Goal: Task Accomplishment & Management: Manage account settings

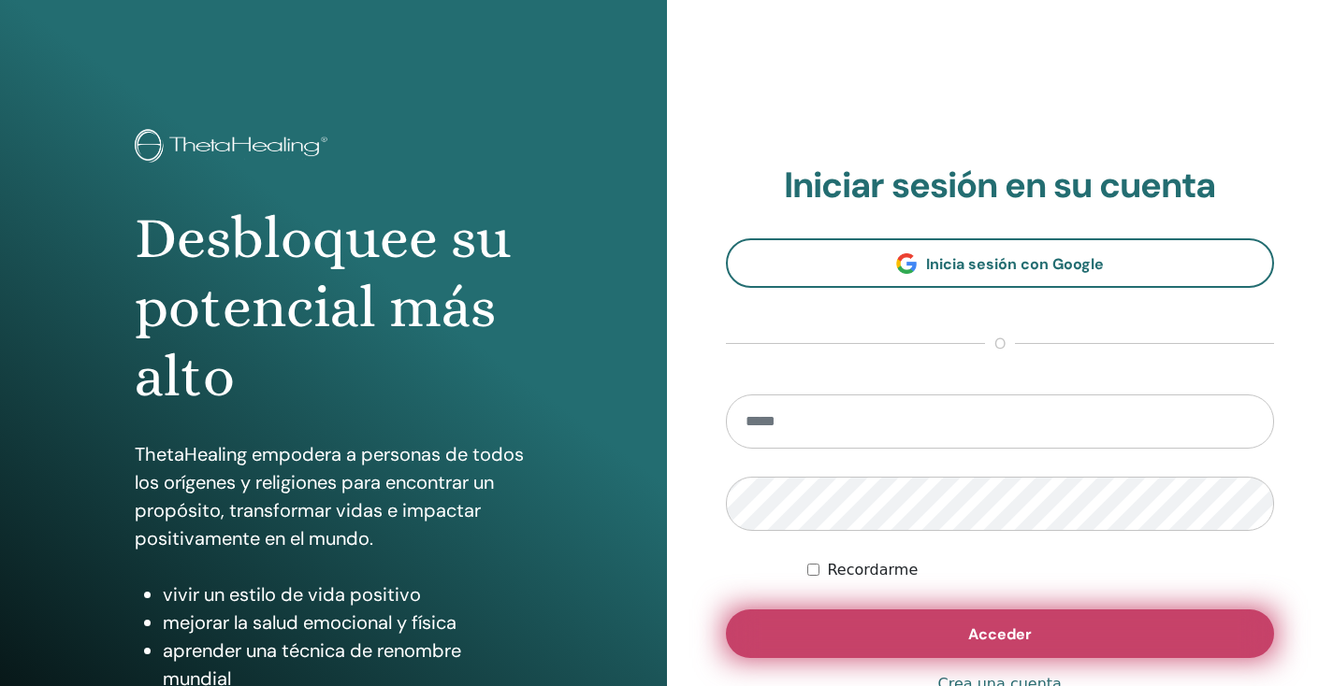
type input "**********"
click at [1015, 640] on span "Acceder" at bounding box center [1000, 635] width 64 height 20
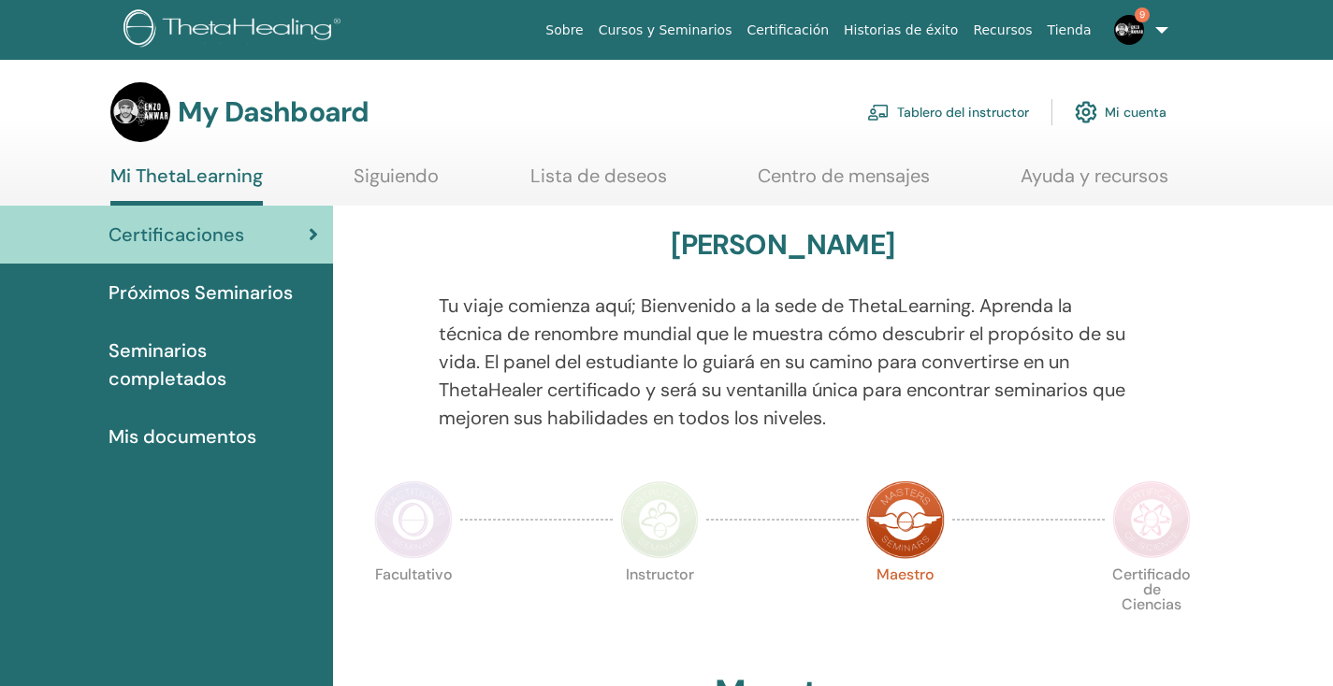
click at [947, 109] on link "Tablero del instructor" at bounding box center [948, 112] width 162 height 41
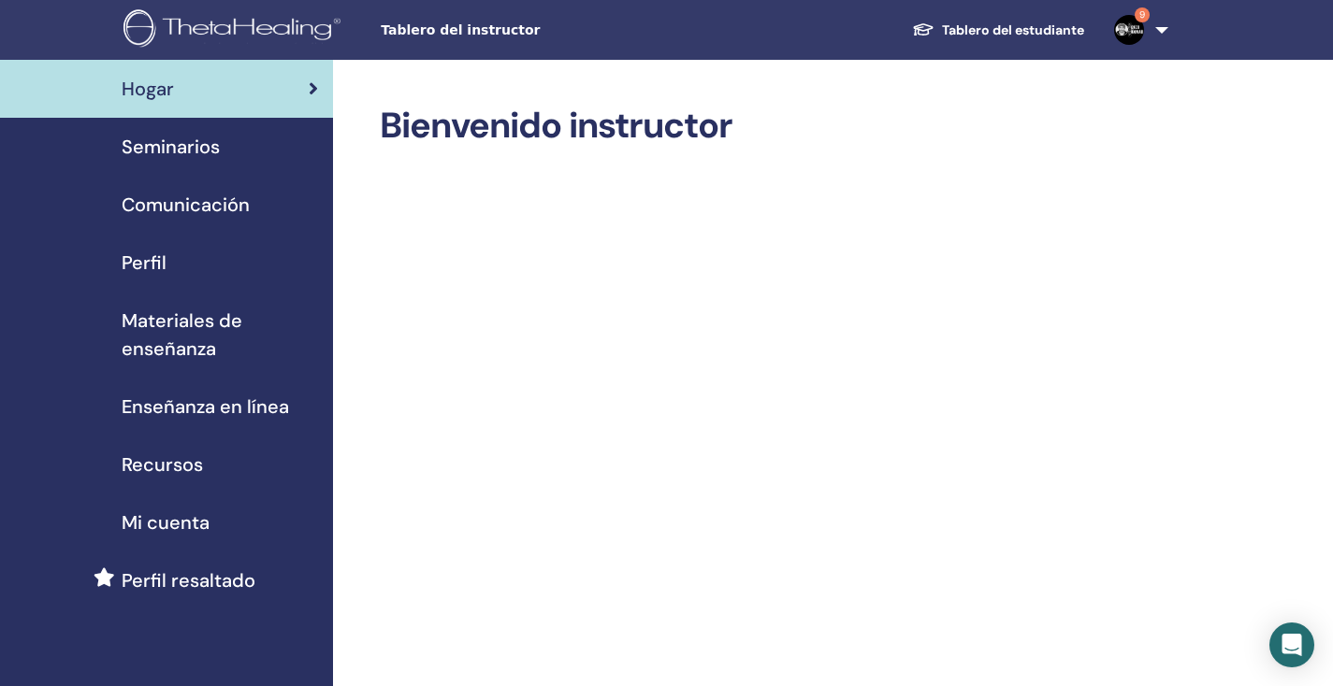
click at [166, 141] on span "Seminarios" at bounding box center [171, 147] width 98 height 28
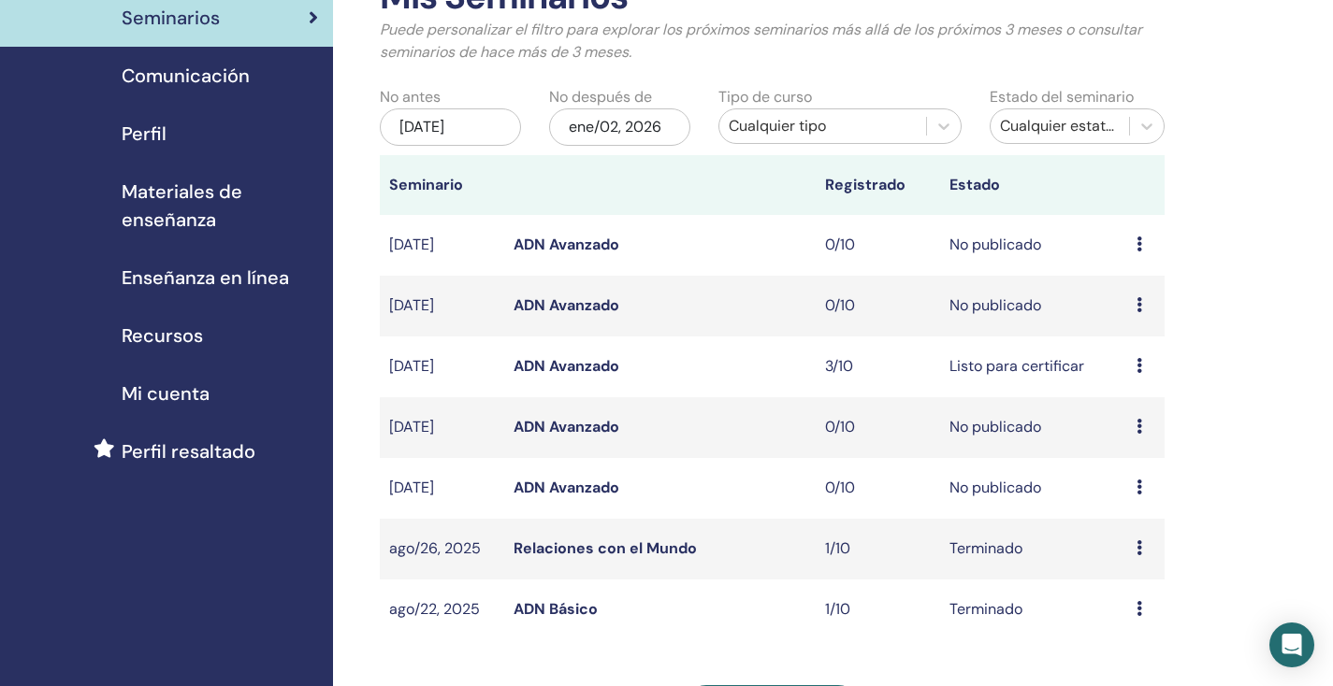
scroll to position [123, 0]
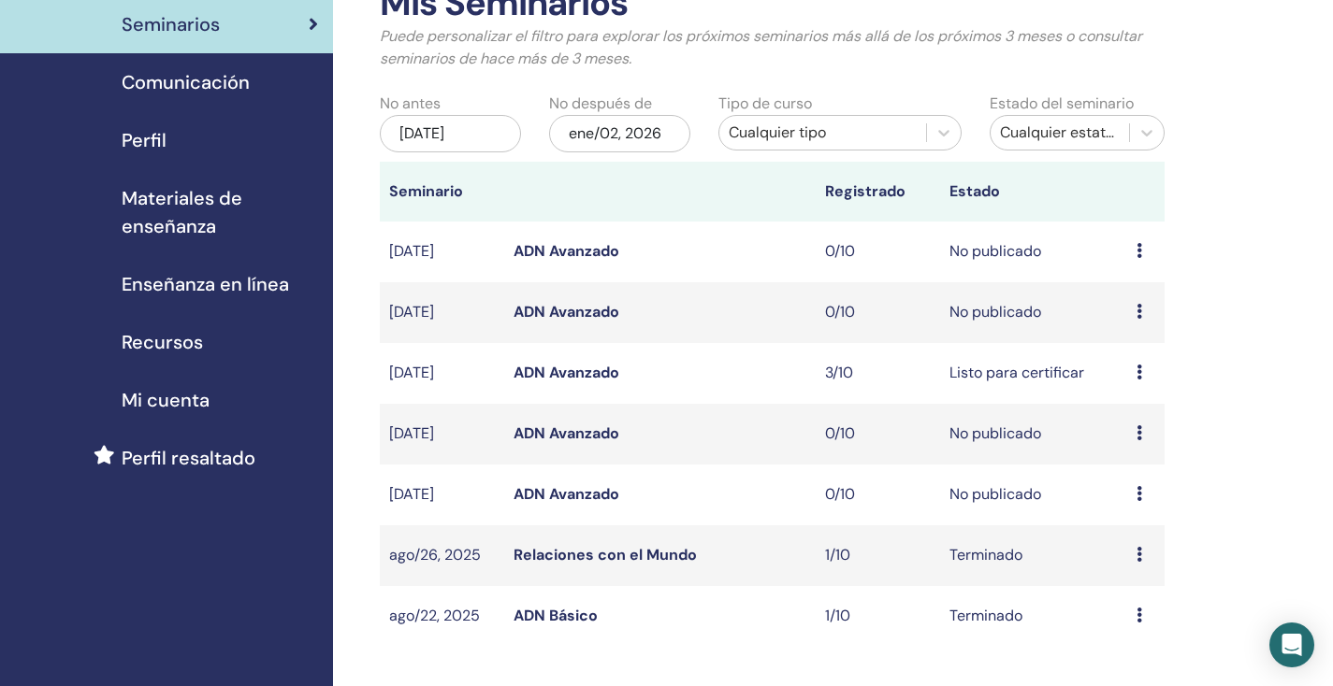
click at [1139, 374] on icon at bounding box center [1139, 372] width 6 height 15
click at [1124, 441] on link "asistentes" at bounding box center [1134, 446] width 71 height 20
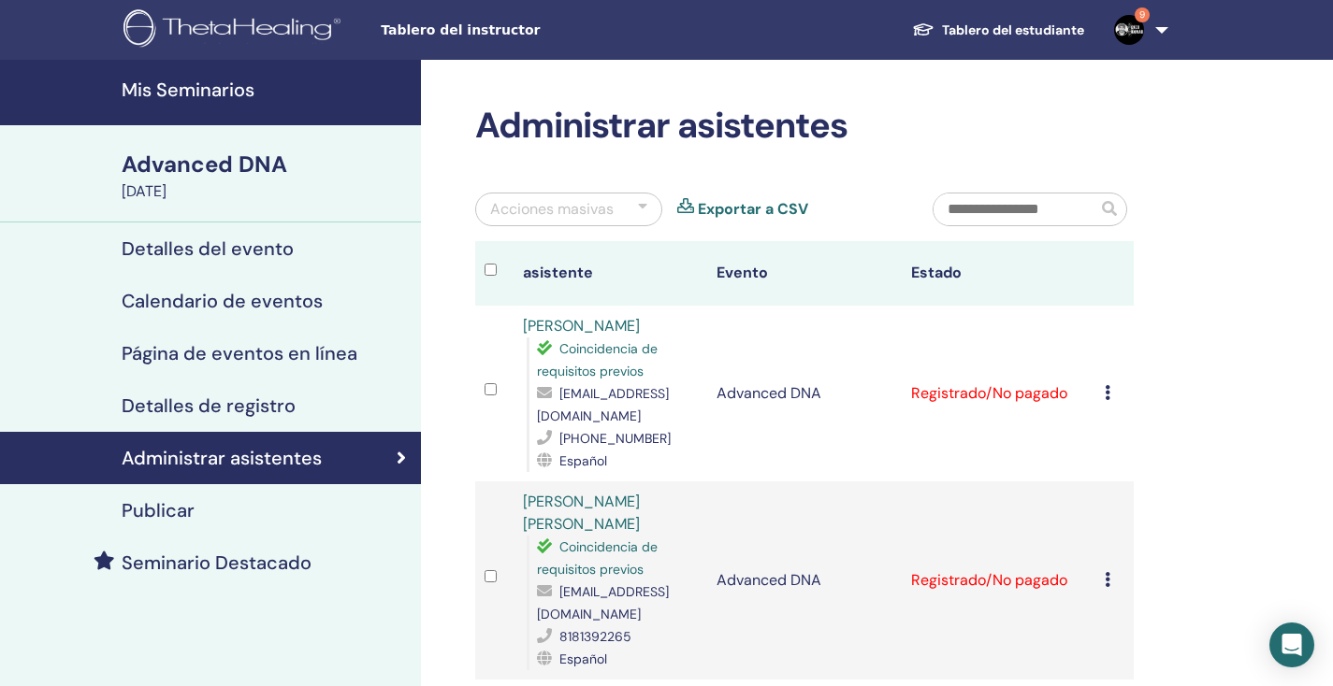
click at [1107, 393] on icon at bounding box center [1107, 392] width 6 height 15
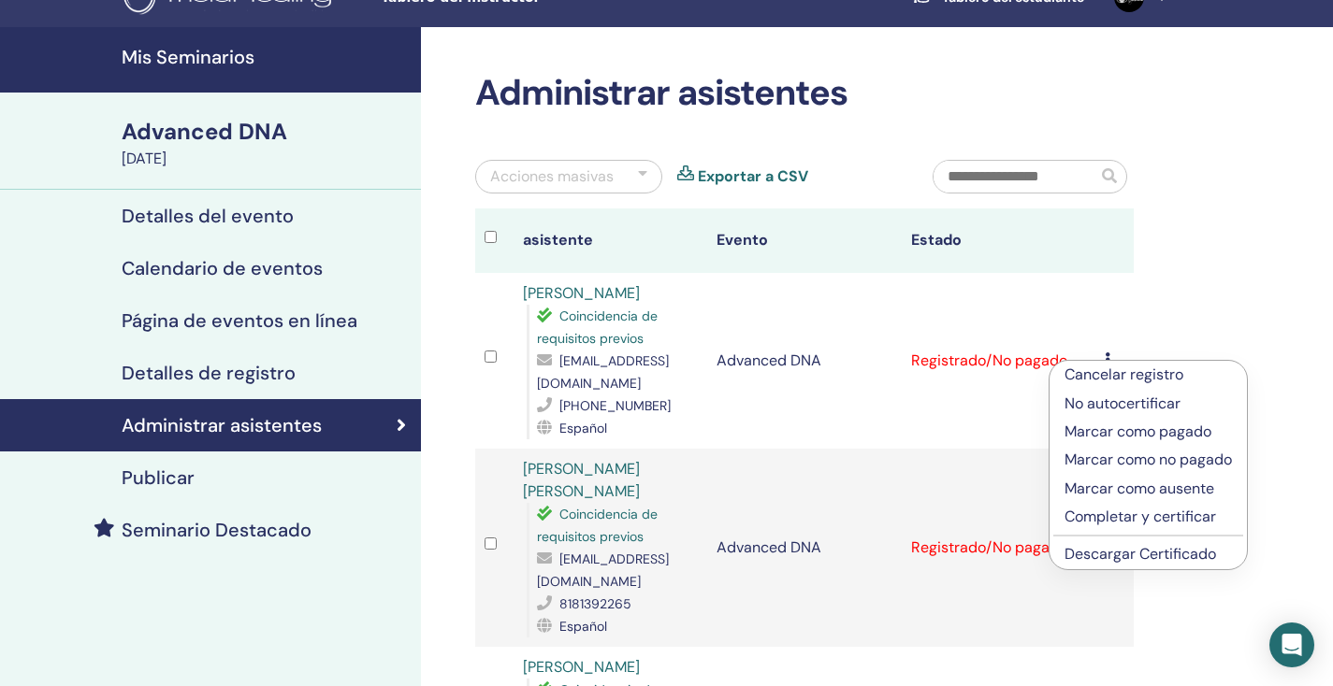
scroll to position [36, 0]
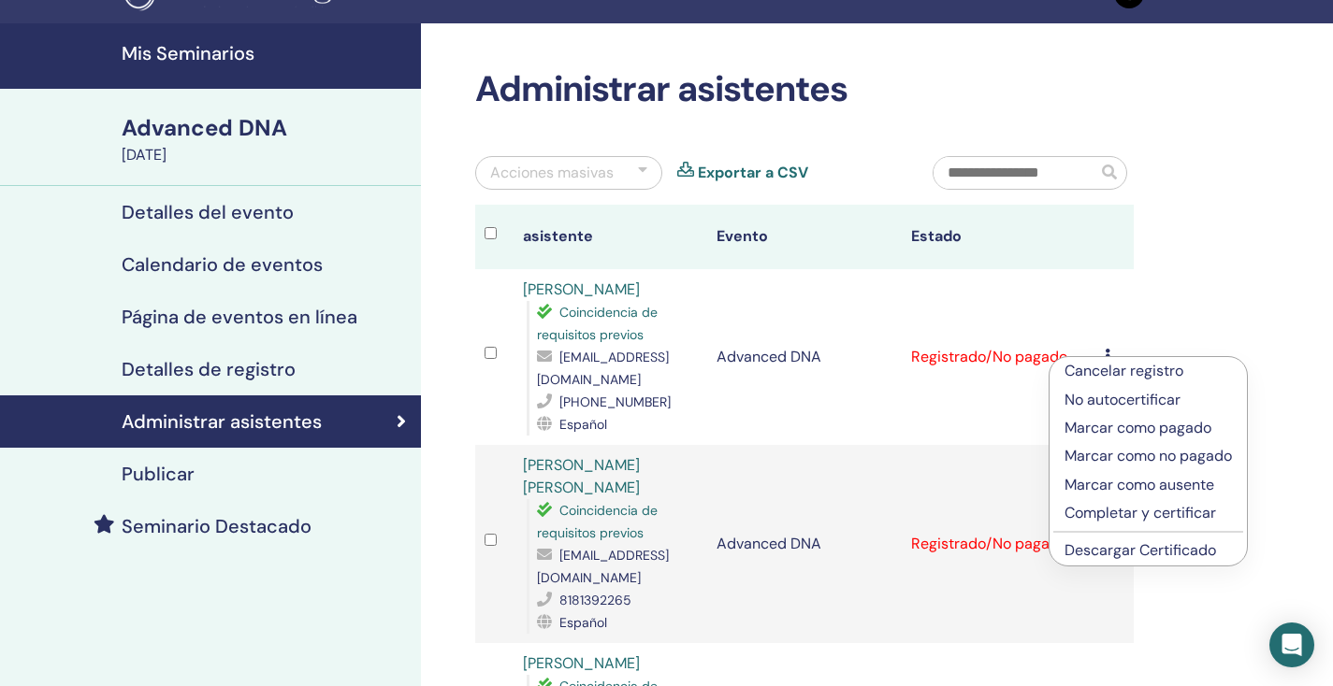
click at [1135, 515] on p "Completar y certificar" at bounding box center [1147, 513] width 167 height 22
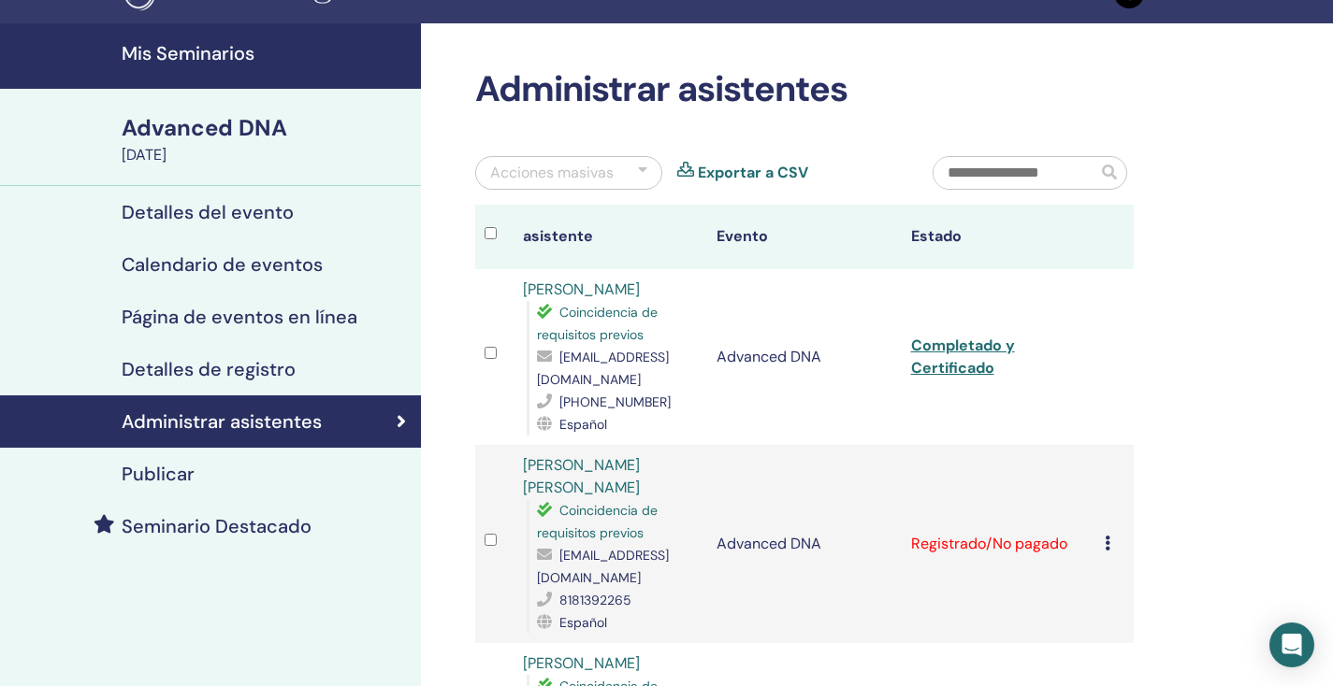
scroll to position [129, 0]
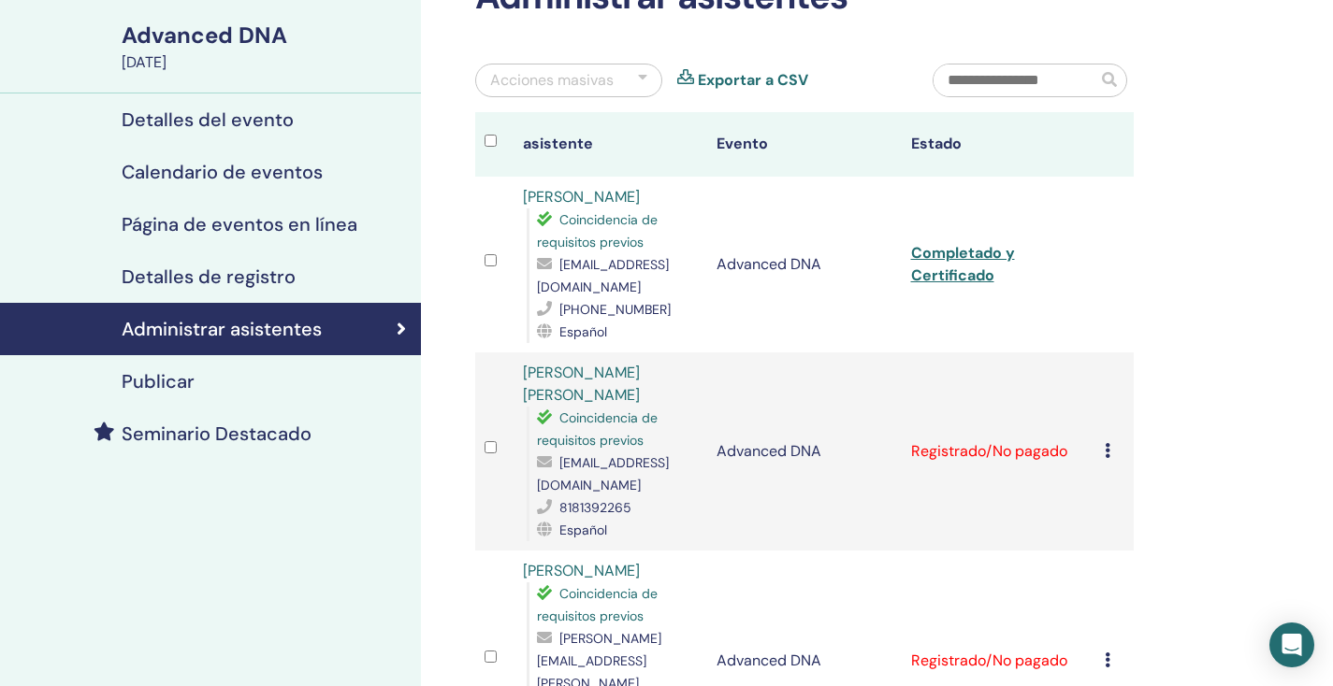
click at [1107, 449] on icon at bounding box center [1107, 450] width 6 height 15
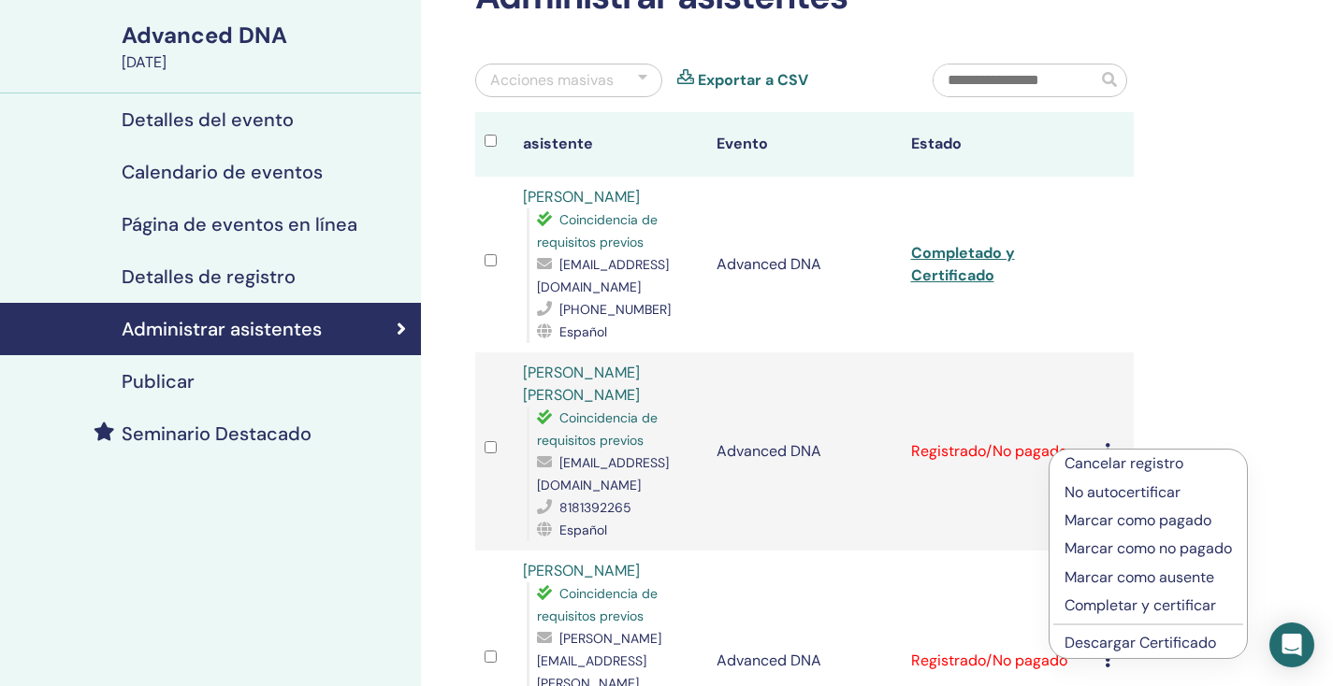
click at [1113, 604] on p "Completar y certificar" at bounding box center [1147, 606] width 167 height 22
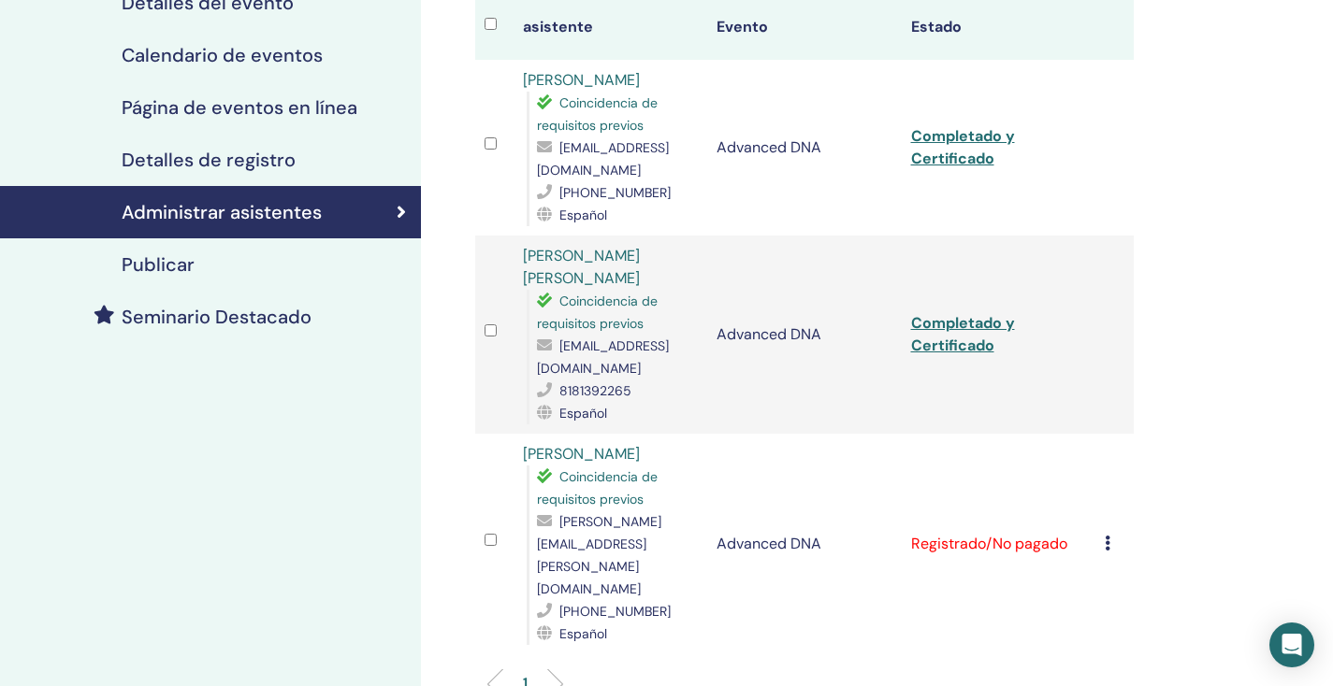
scroll to position [249, 0]
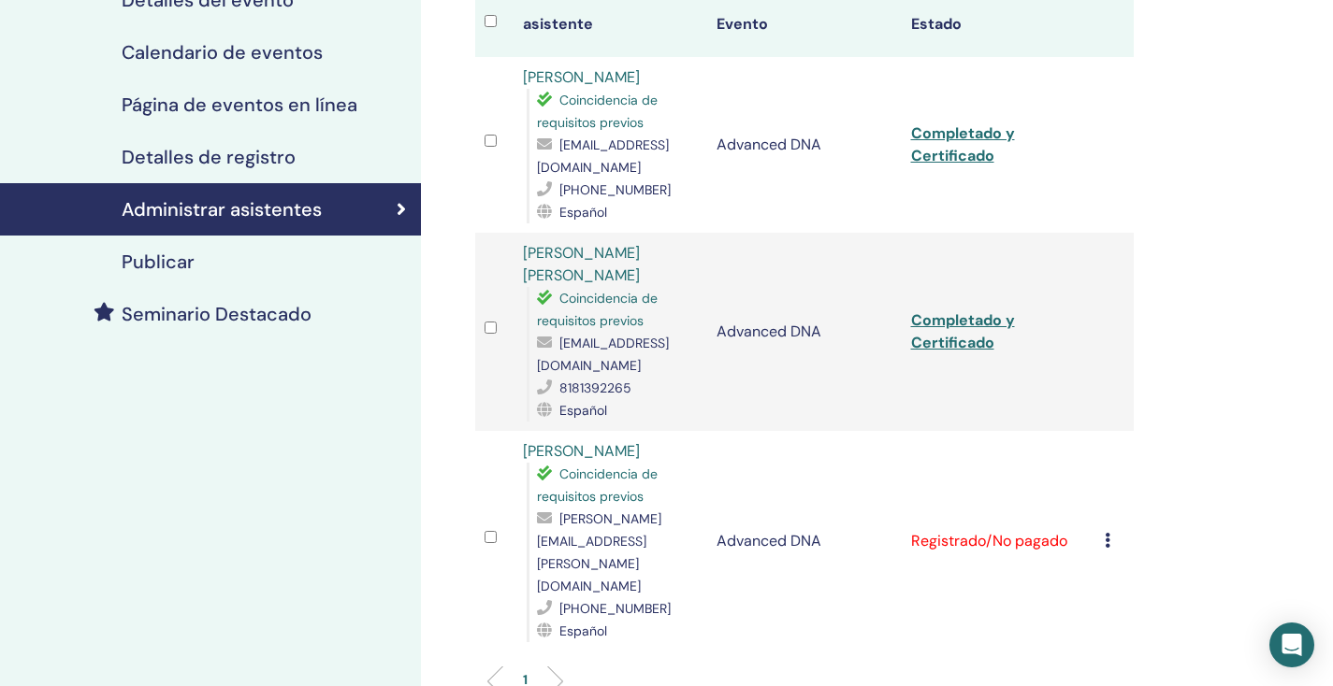
click at [1110, 530] on div "Cancelar registro No autocertificar Marcar como pagado Marcar como no pagado Ma…" at bounding box center [1114, 541] width 20 height 22
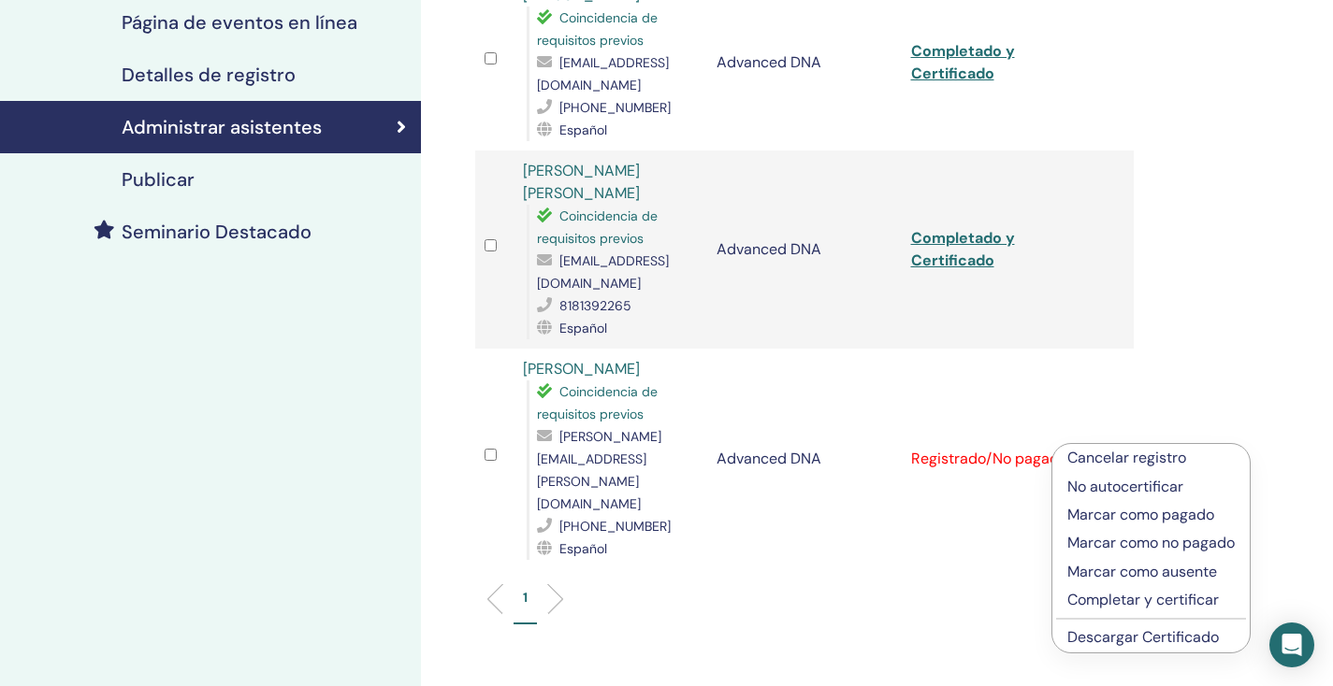
scroll to position [335, 0]
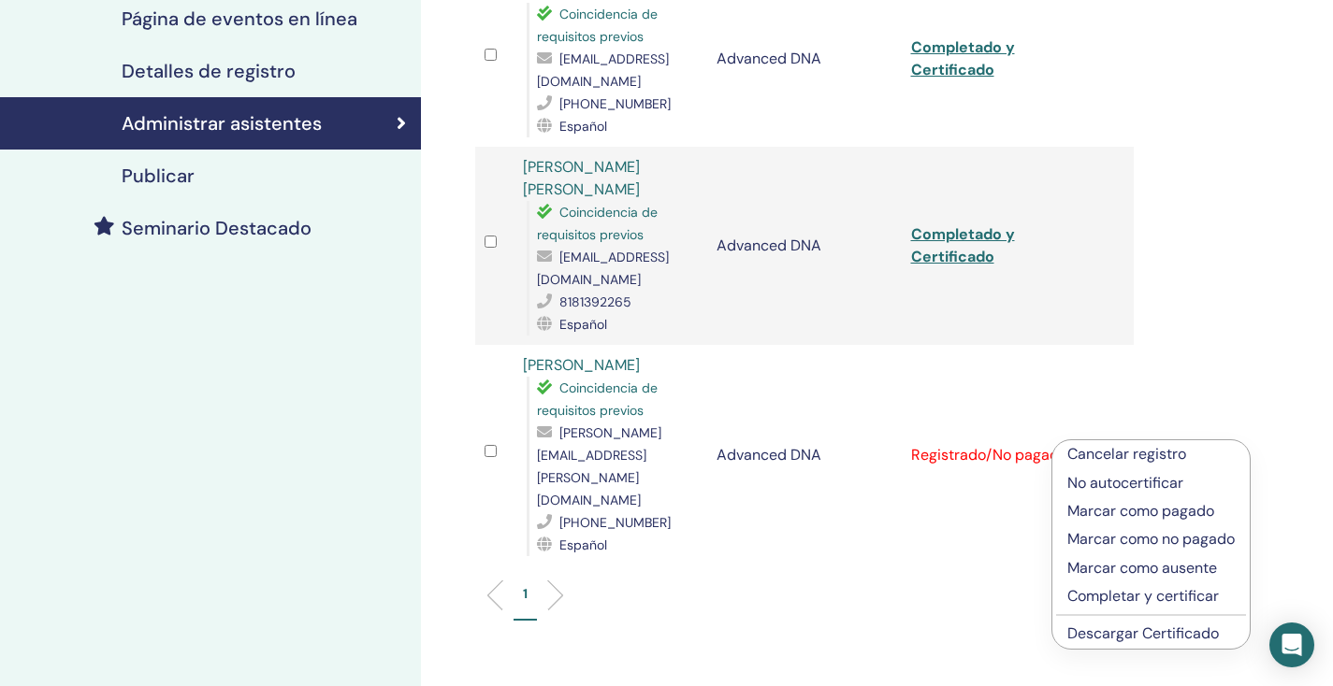
click at [1115, 599] on p "Completar y certificar" at bounding box center [1150, 596] width 167 height 22
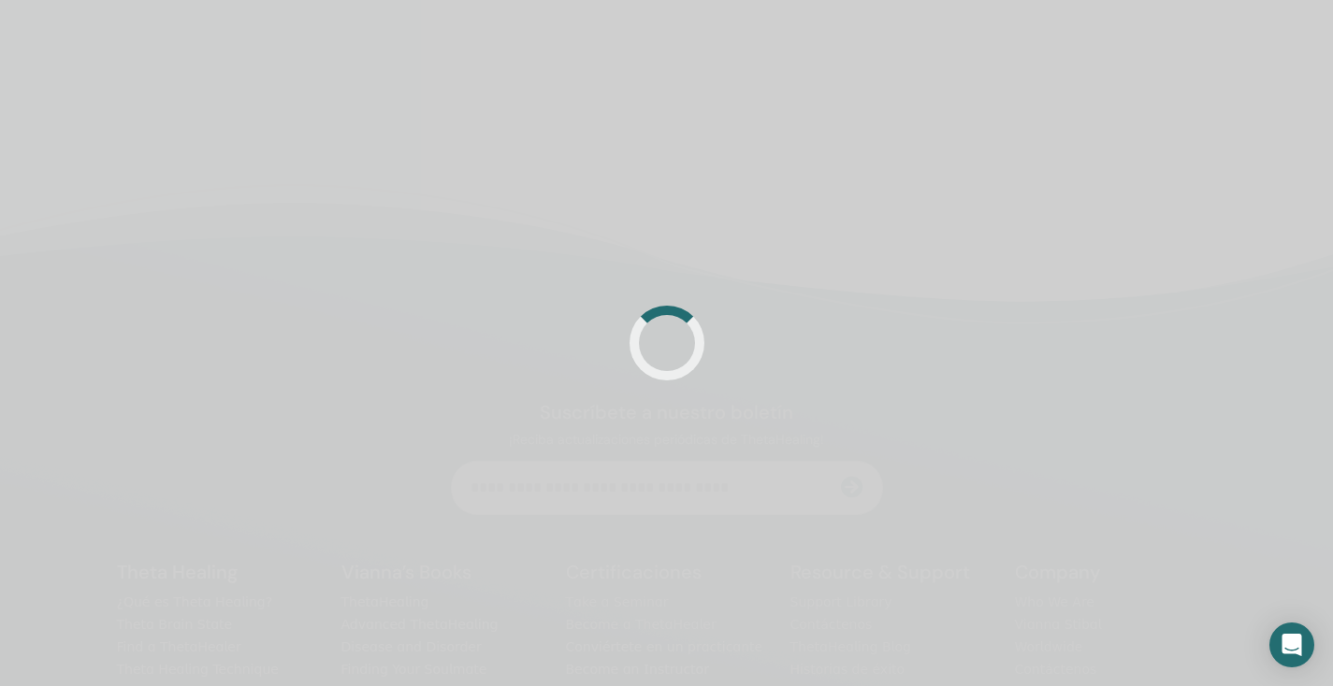
scroll to position [335, 0]
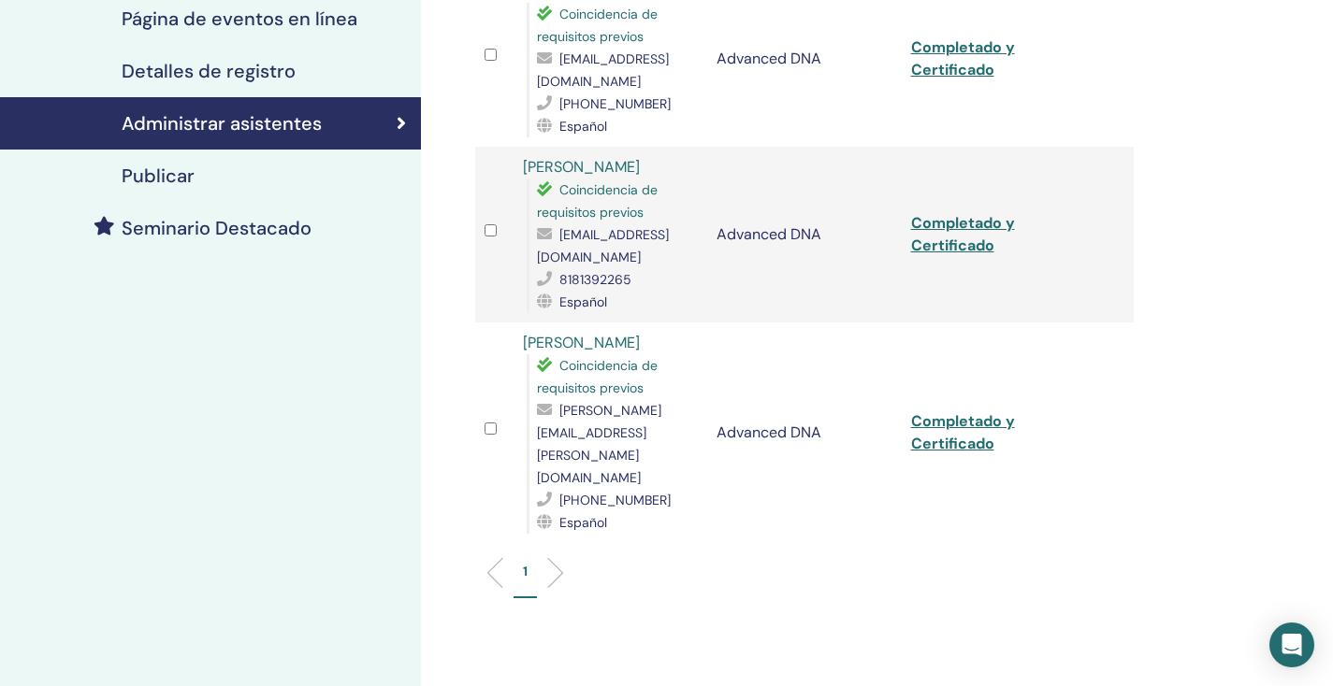
click at [1205, 452] on div "Administrar asistentes Acciones masivas Exportar a CSV asistente Evento Estado …" at bounding box center [865, 302] width 888 height 1154
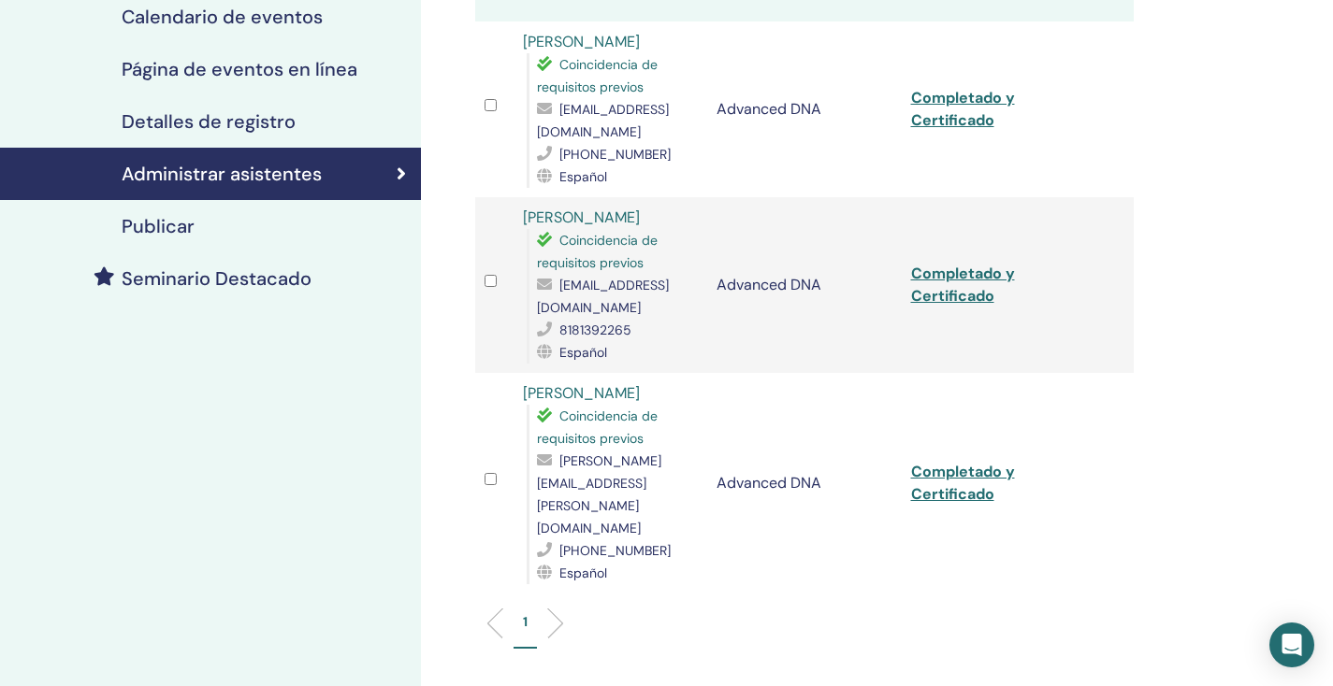
scroll to position [0, 0]
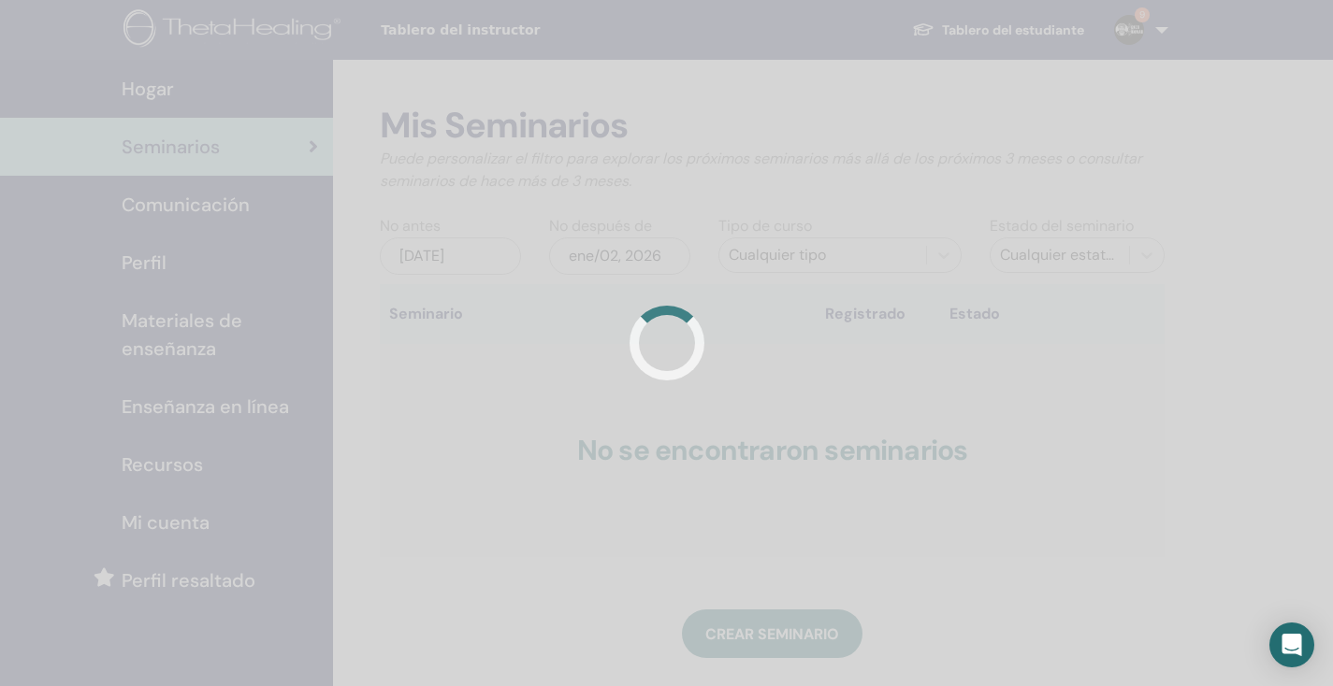
scroll to position [123, 0]
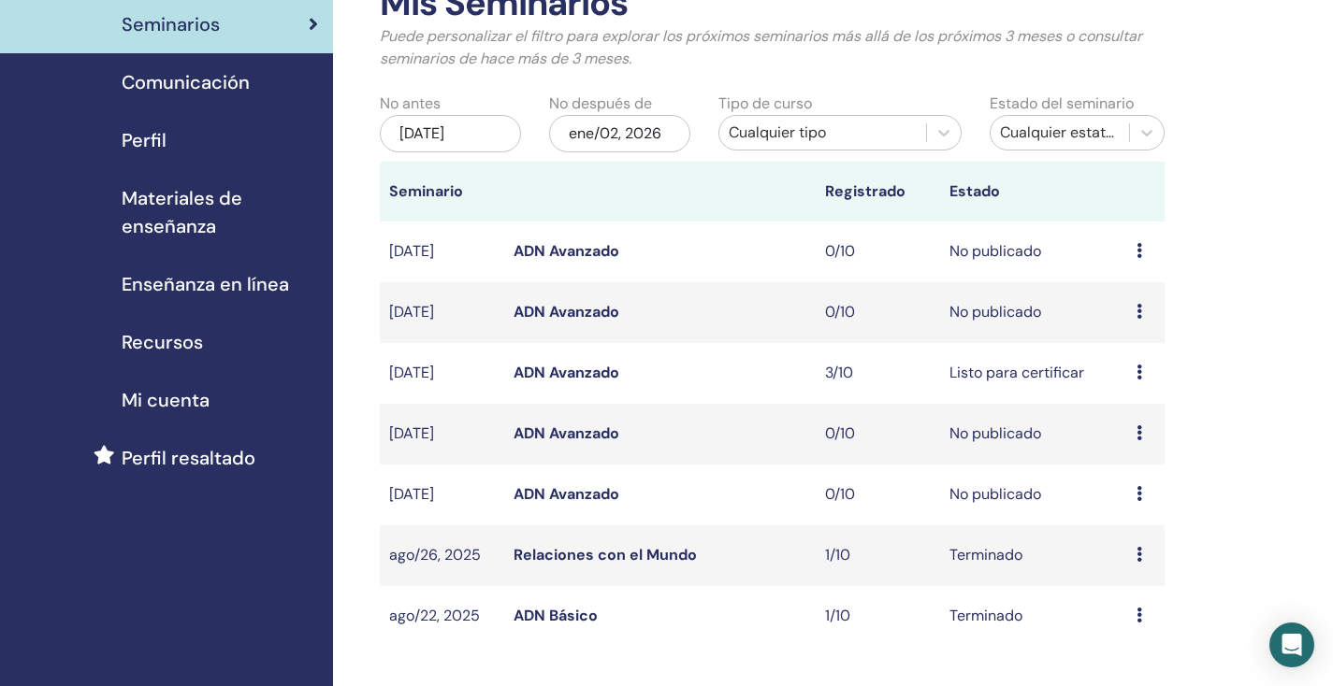
click at [1138, 373] on icon at bounding box center [1139, 372] width 6 height 15
click at [1236, 387] on div "Mis Seminarios Puede personalizar el filtro para explorar los próximos seminari…" at bounding box center [833, 547] width 1000 height 1220
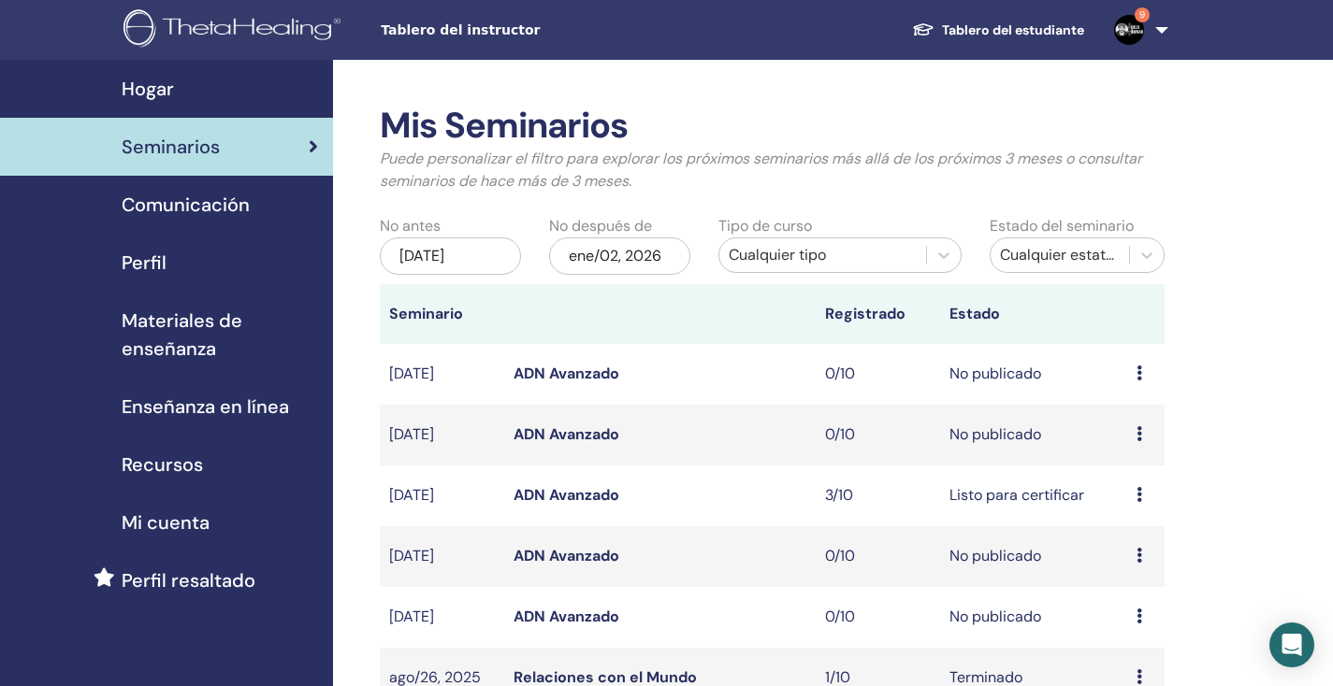
click at [180, 92] on div "Hogar" at bounding box center [166, 89] width 303 height 28
